Goal: Information Seeking & Learning: Learn about a topic

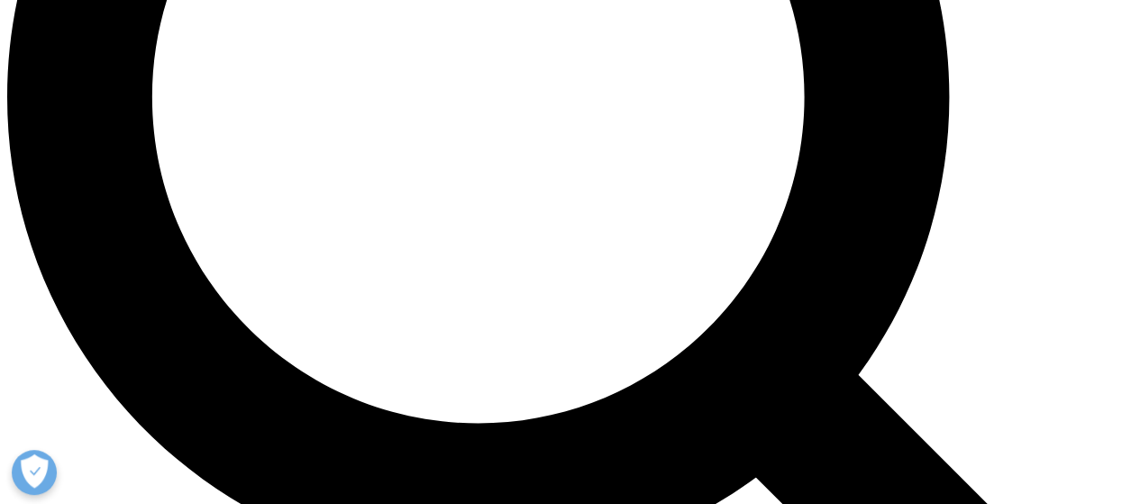
scroll to position [1484, 0]
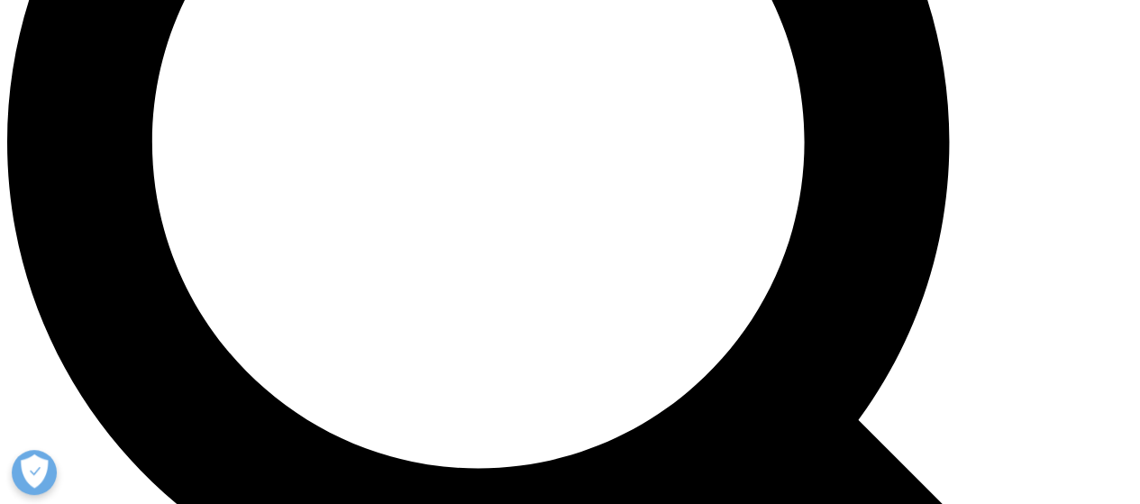
drag, startPoint x: 911, startPoint y: 293, endPoint x: 1087, endPoint y: 307, distance: 176.3
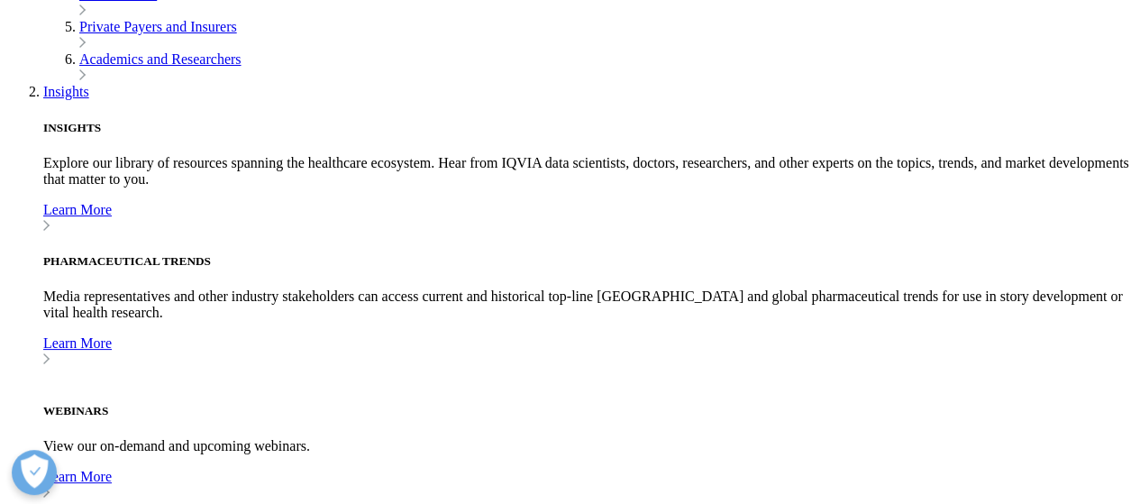
scroll to position [669, 0]
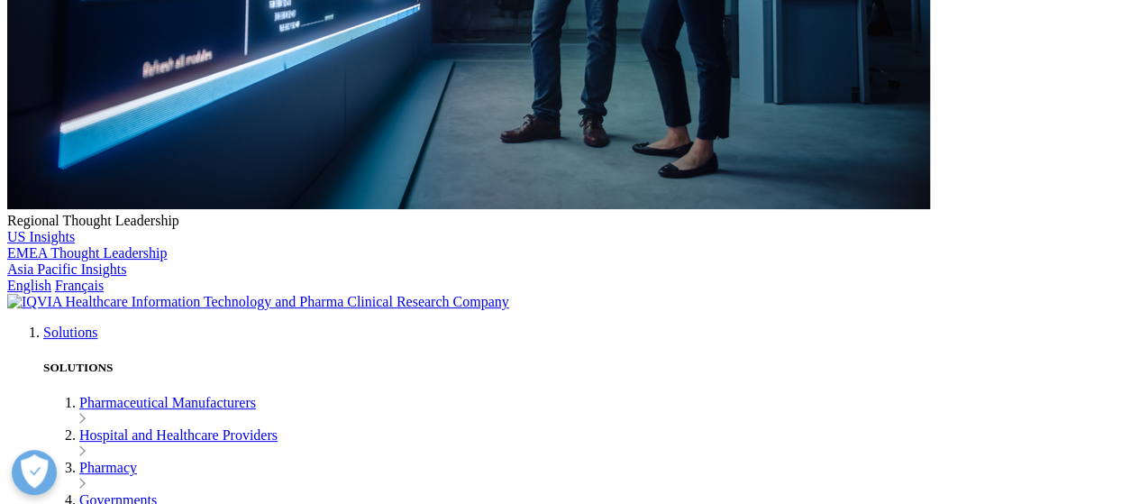
drag, startPoint x: 231, startPoint y: 209, endPoint x: 861, endPoint y: 348, distance: 645.8
copy ul "Market Access Strategy & Health Economics Support : Understand the payer enviro…"
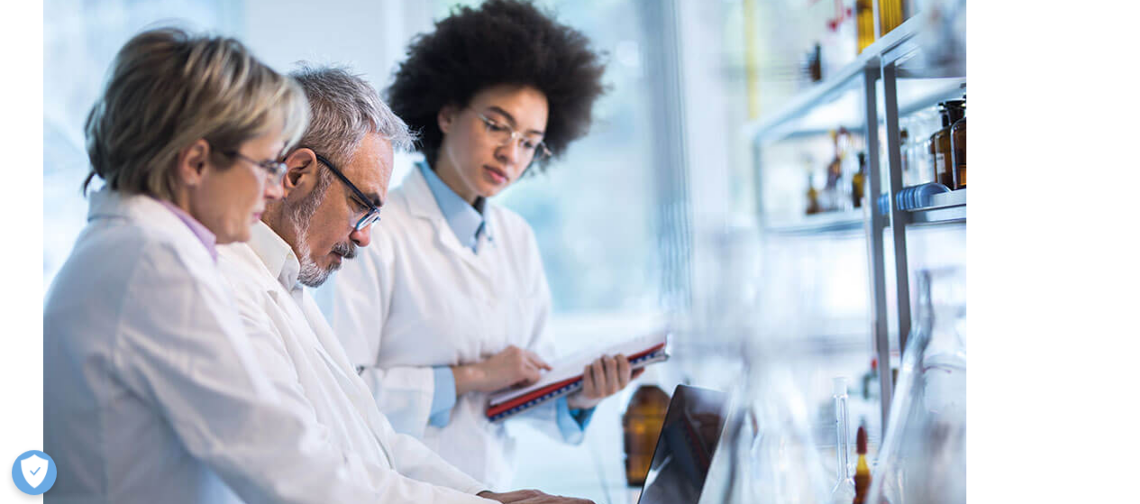
scroll to position [1545, 0]
drag, startPoint x: 1051, startPoint y: 342, endPoint x: 669, endPoint y: 132, distance: 435.9
copy div "Real World Evidence - You are responsible for evidence-based data and analysis …"
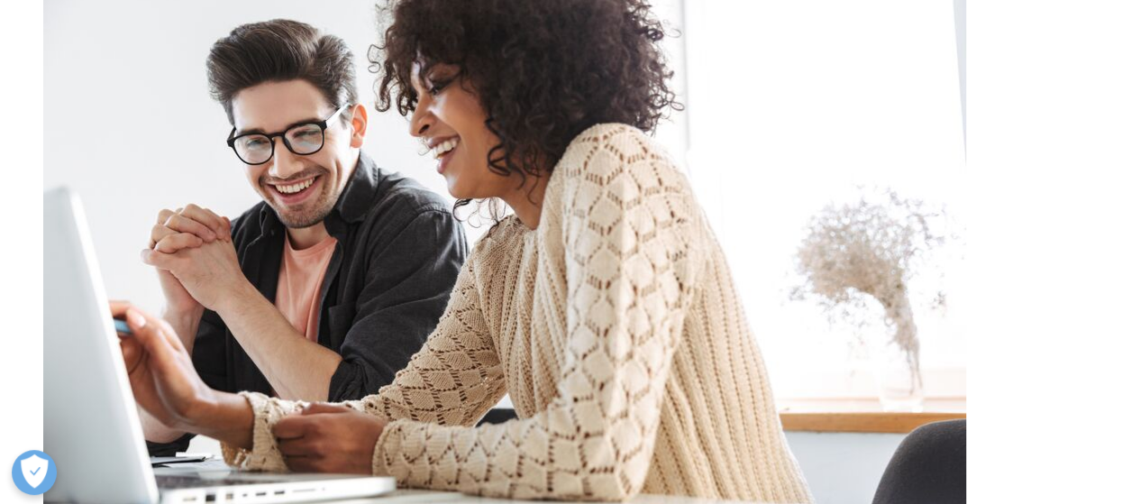
scroll to position [2752, 0]
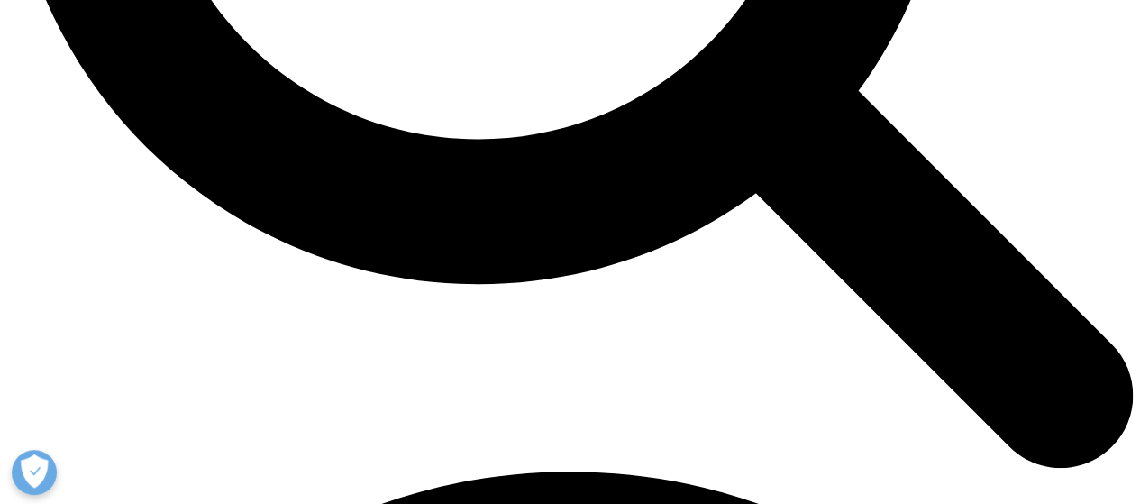
scroll to position [1814, 0]
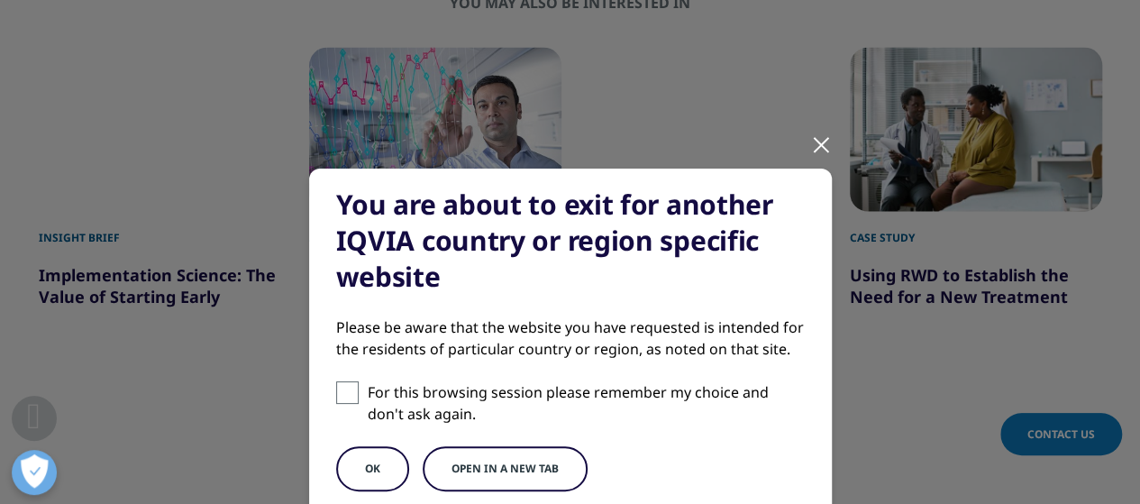
click at [386, 465] on button "OK" at bounding box center [372, 468] width 73 height 45
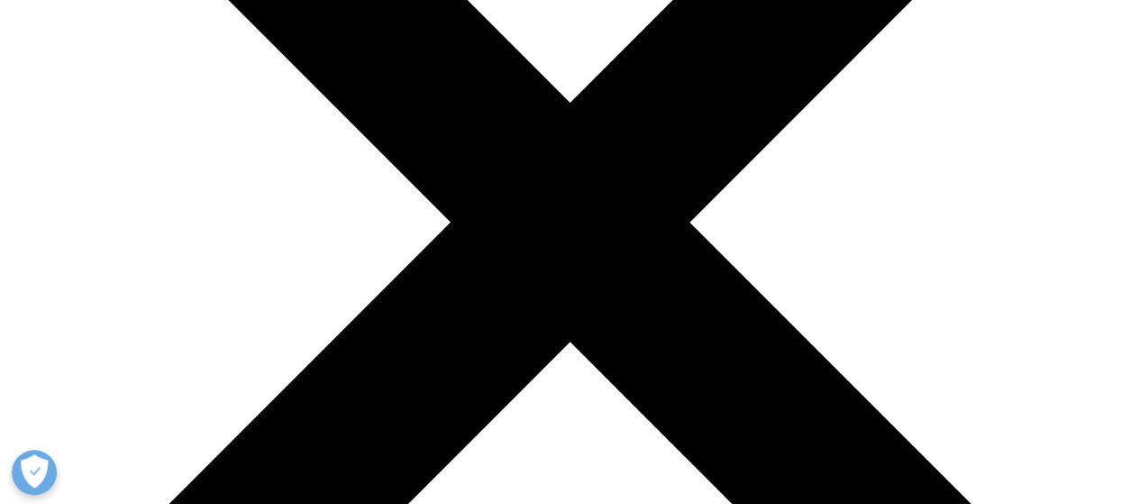
scroll to position [359, 0]
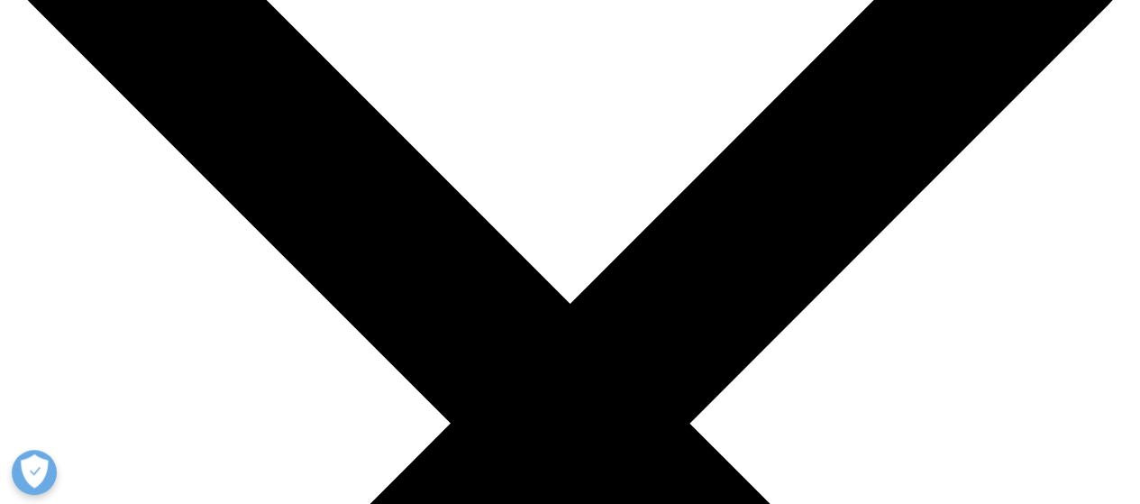
scroll to position [0, 0]
